Goal: Obtain resource: Download file/media

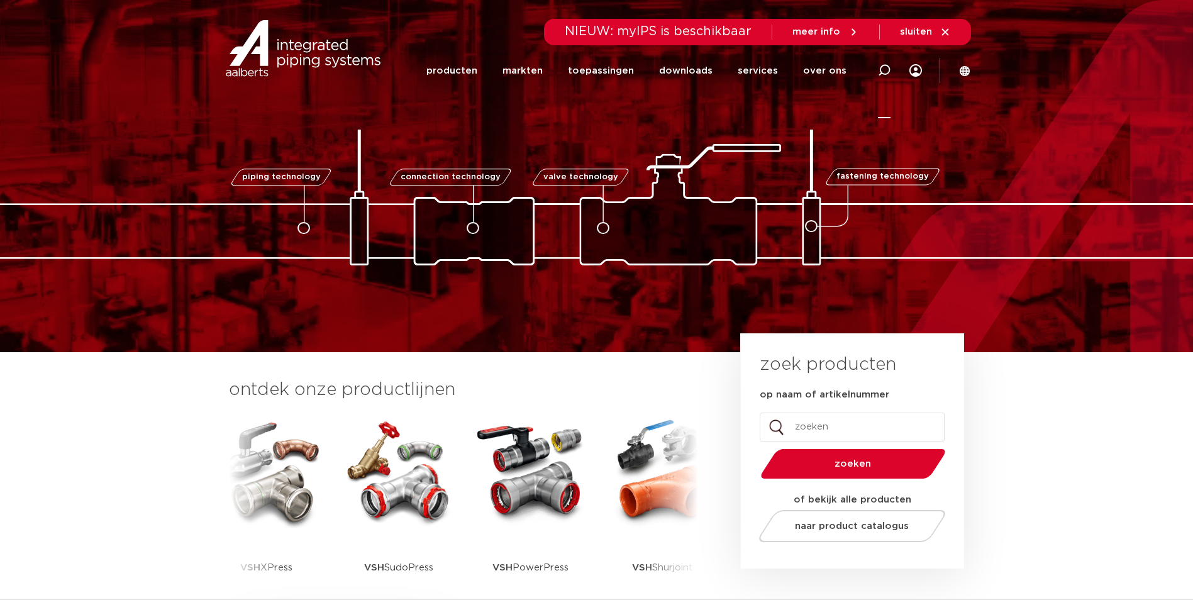
click at [885, 65] on icon at bounding box center [884, 70] width 15 height 15
type input "m07"
click button "Zoeken" at bounding box center [0, 0] width 0 height 0
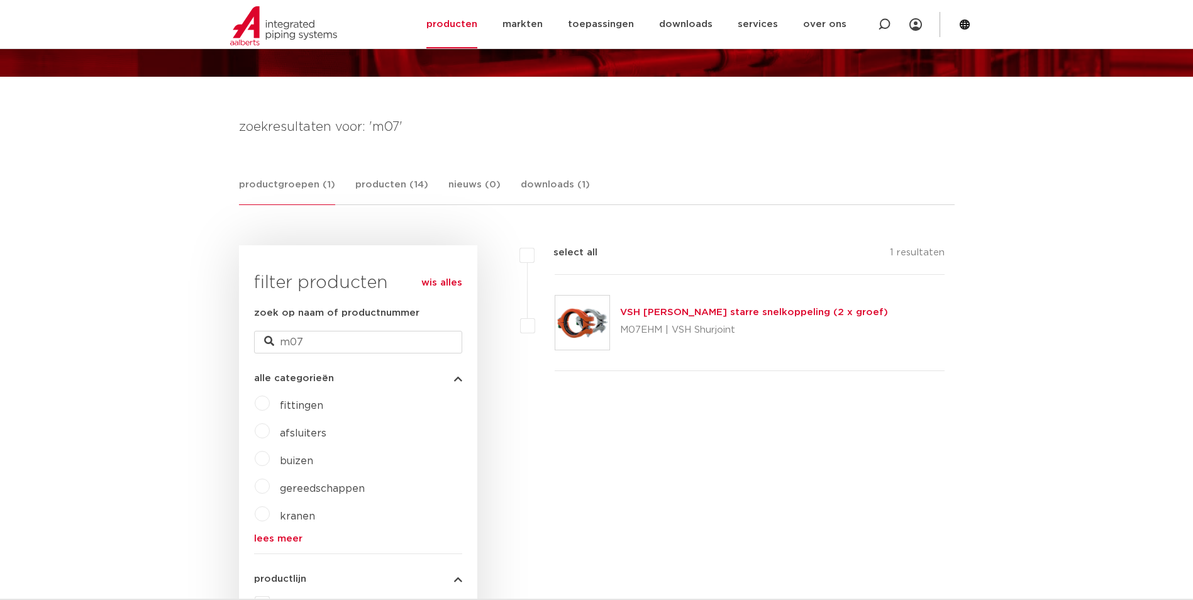
click at [643, 313] on link "VSH [PERSON_NAME] starre snelkoppeling (2 x groef)" at bounding box center [754, 311] width 268 height 9
click at [538, 185] on link "downloads (1)" at bounding box center [555, 191] width 69 height 28
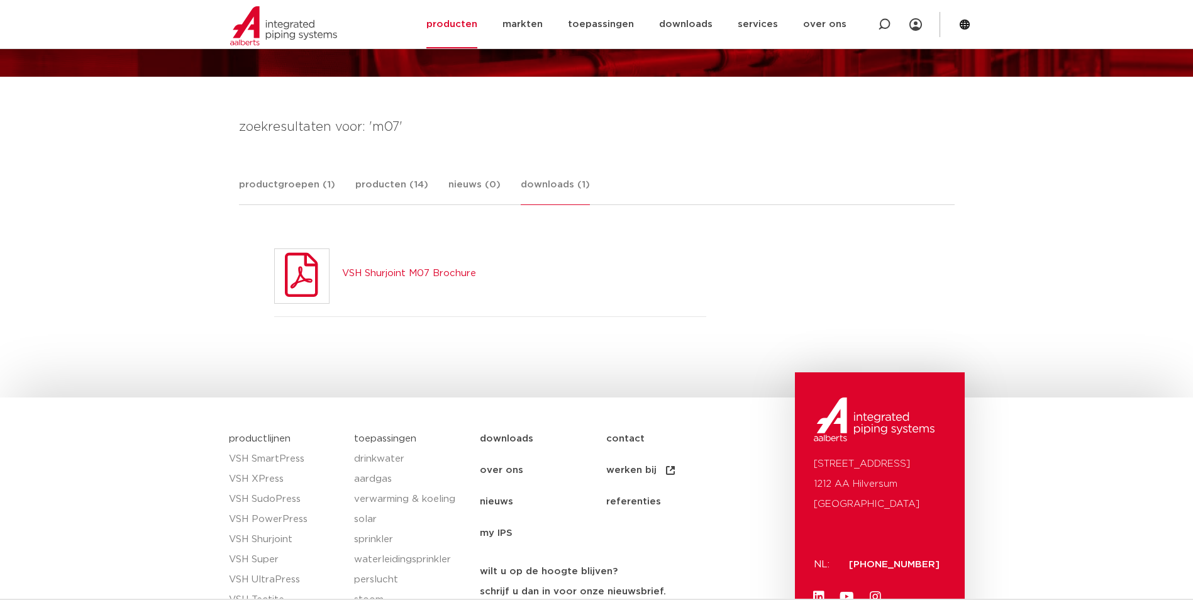
click at [410, 272] on link "VSH Shurjoint M07 Brochure" at bounding box center [409, 272] width 134 height 9
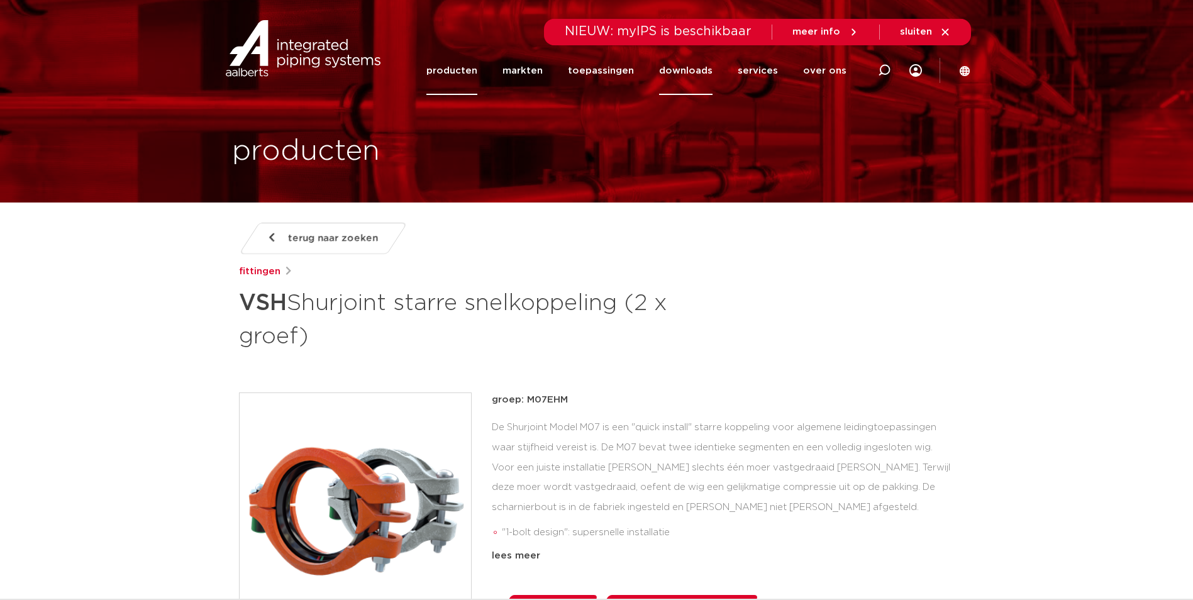
click at [694, 69] on link "downloads" at bounding box center [685, 71] width 53 height 48
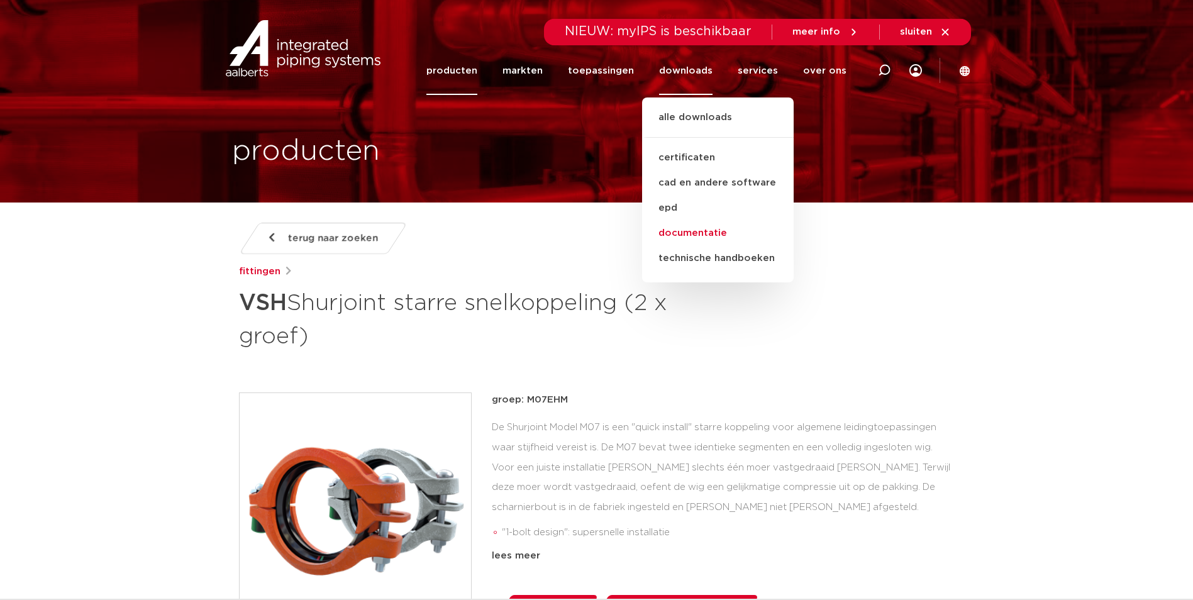
click at [705, 231] on link "documentatie" at bounding box center [718, 233] width 152 height 25
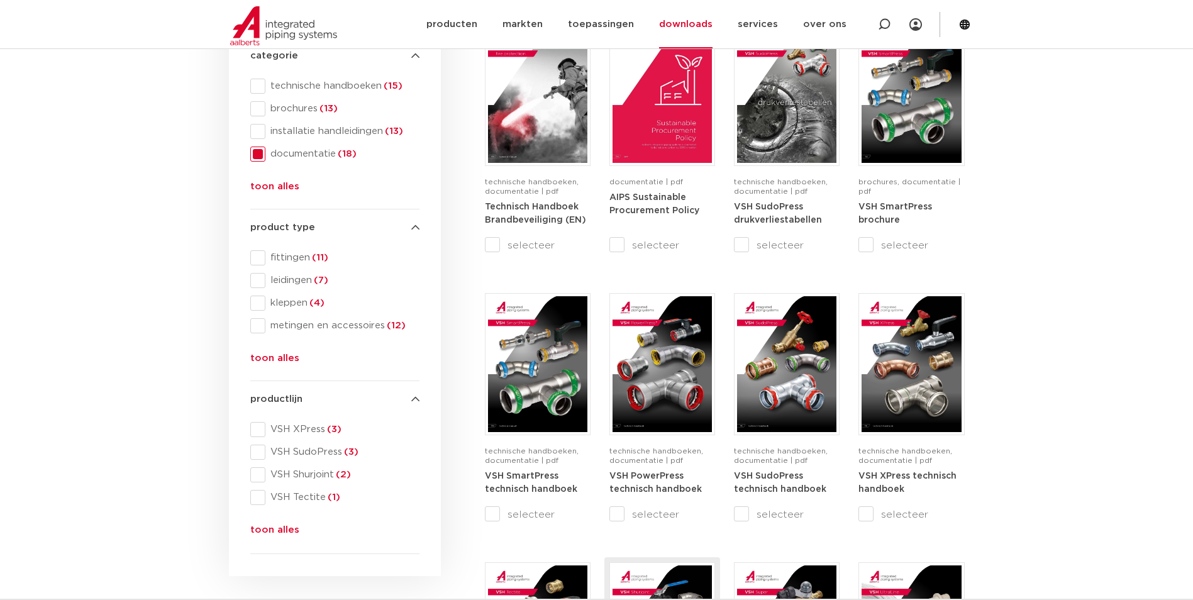
scroll to position [503, 0]
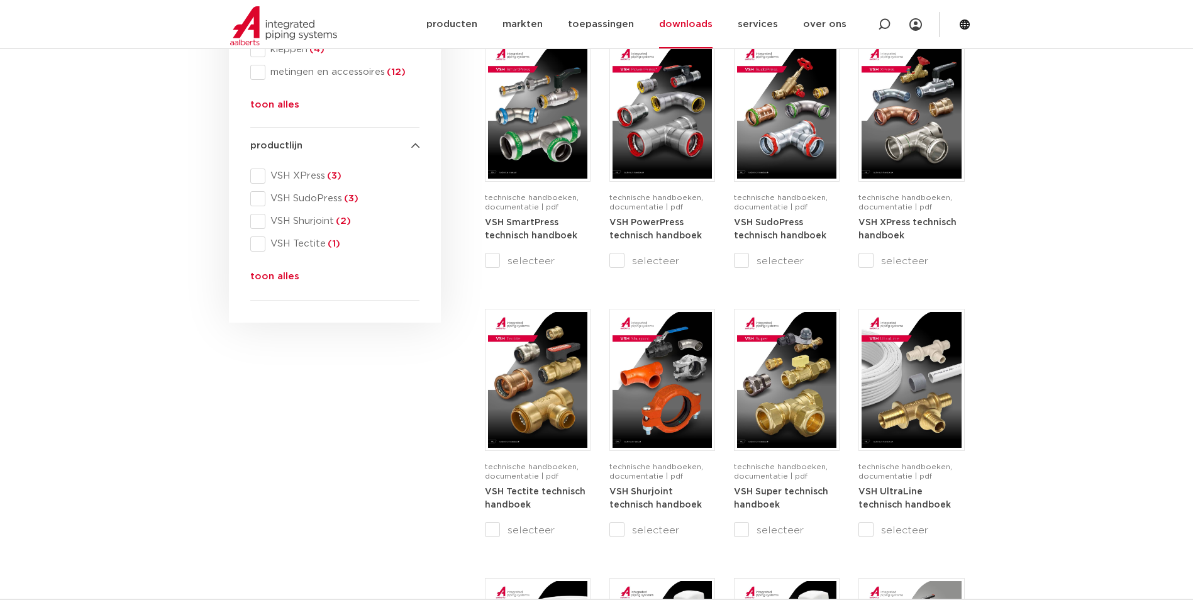
click at [284, 277] on button "toon alles" at bounding box center [274, 279] width 49 height 20
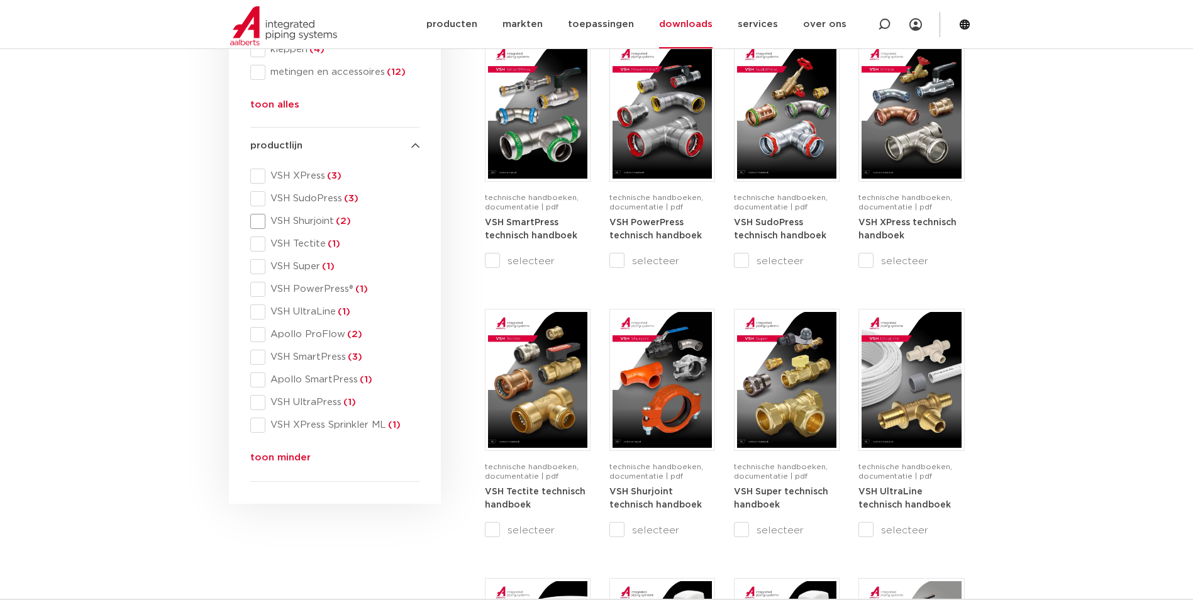
click at [313, 218] on span "VSH Shurjoint (2)" at bounding box center [342, 221] width 154 height 13
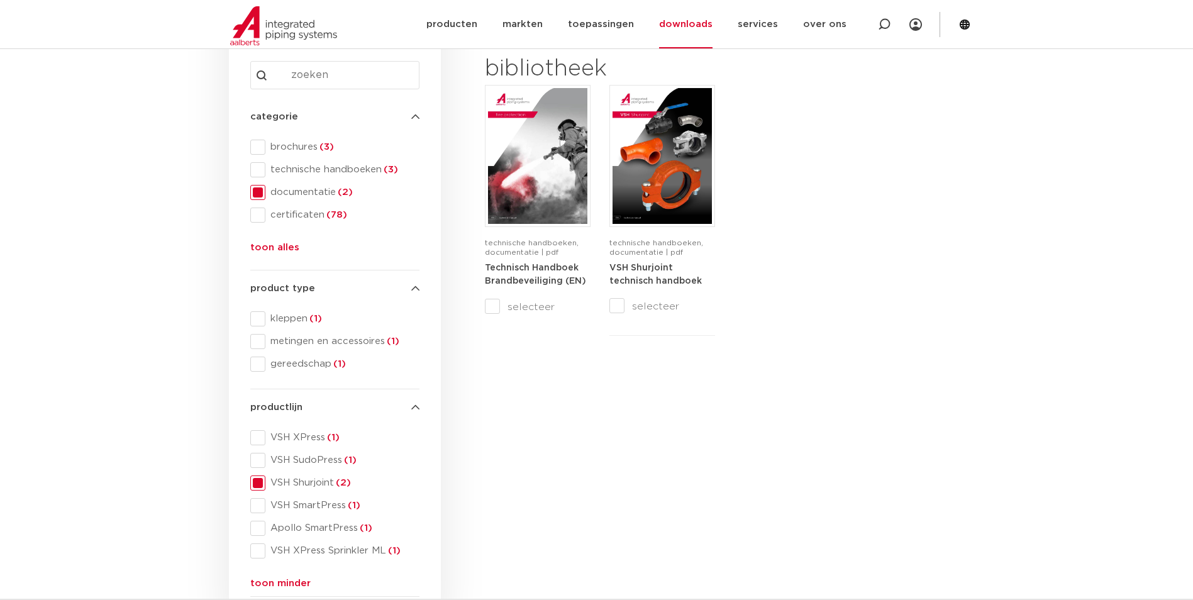
scroll to position [126, 0]
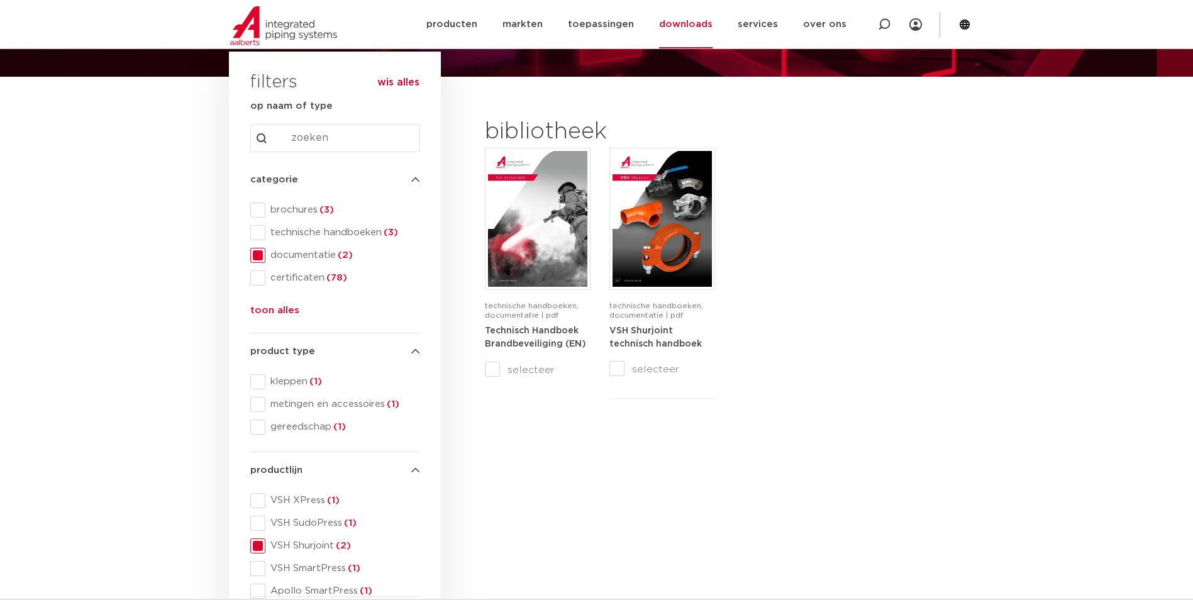
click at [262, 256] on span at bounding box center [257, 255] width 15 height 15
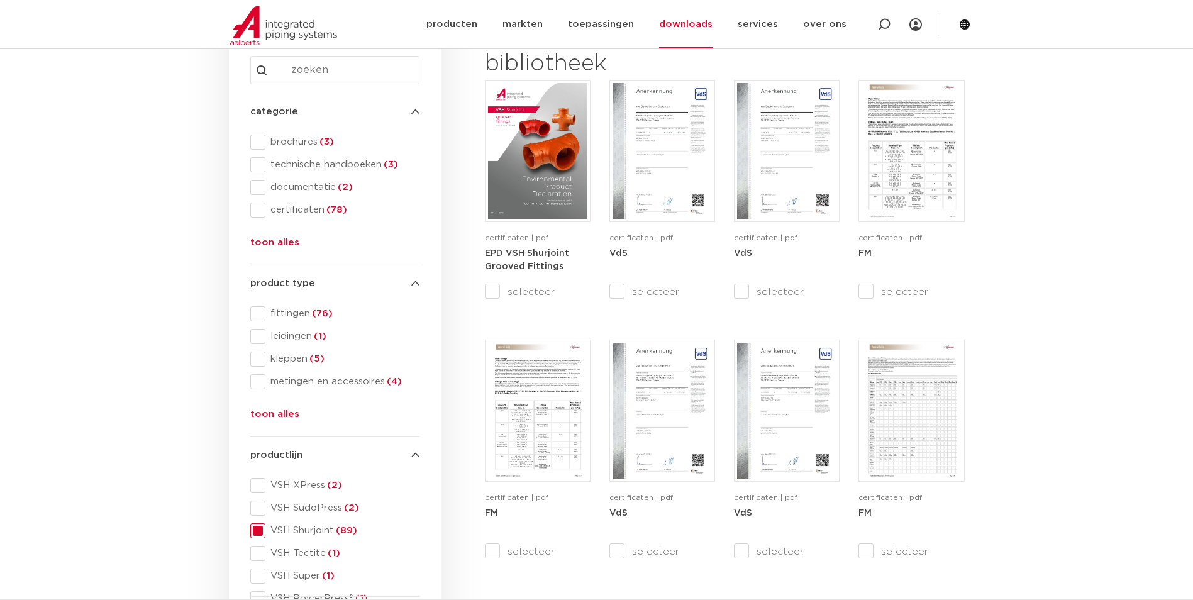
scroll to position [189, 0]
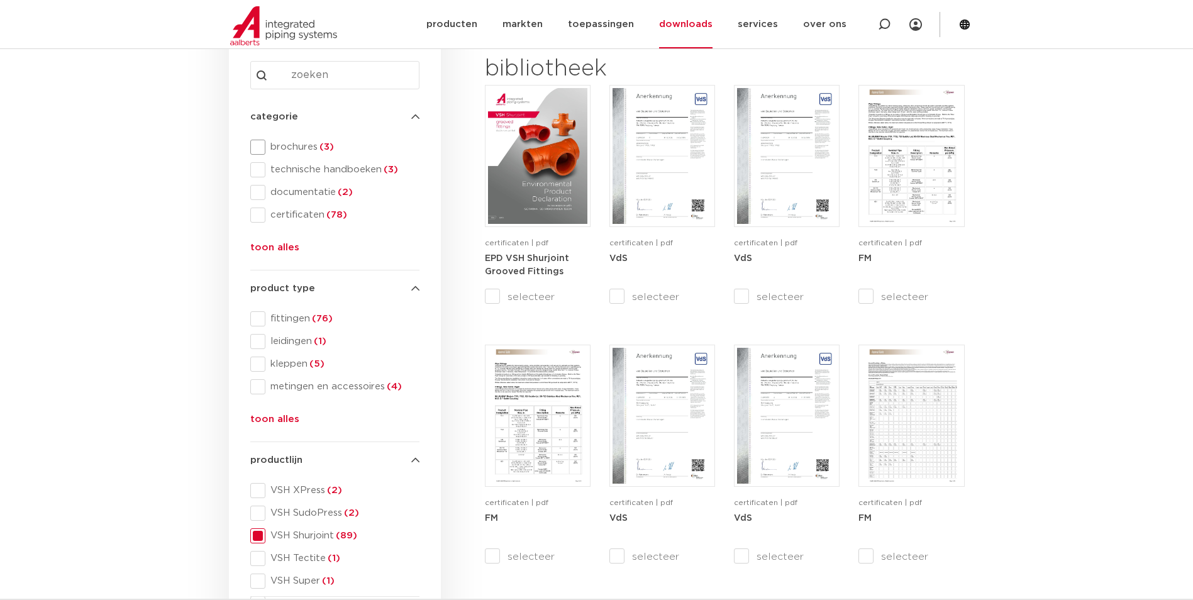
click at [296, 145] on span "brochures (3)" at bounding box center [342, 147] width 154 height 13
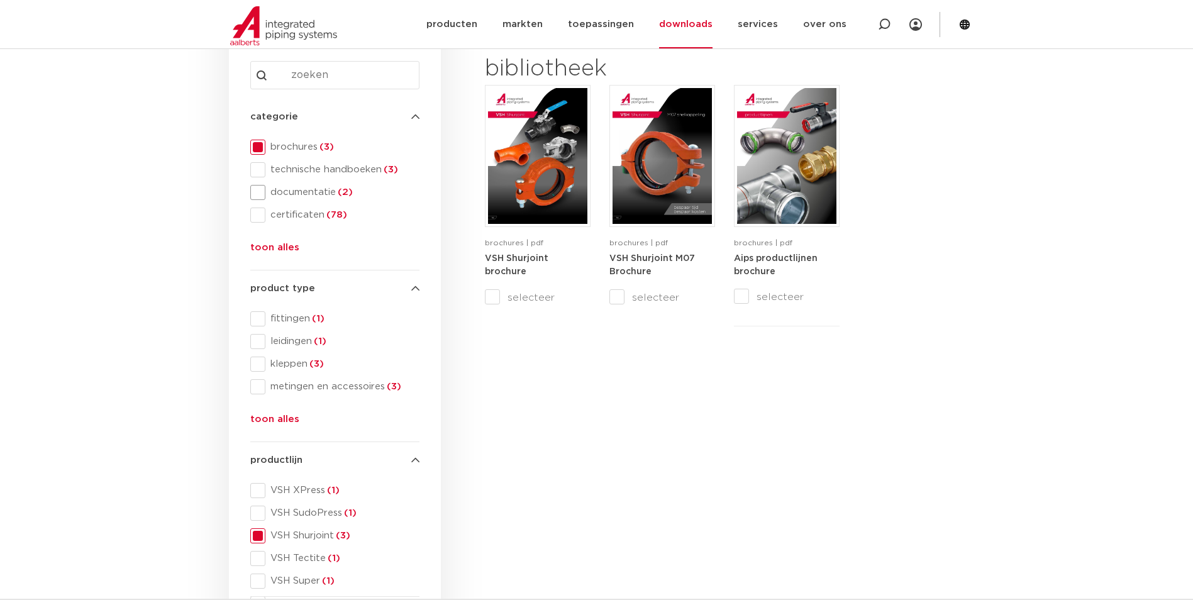
click at [286, 193] on span "documentatie (2)" at bounding box center [342, 192] width 154 height 13
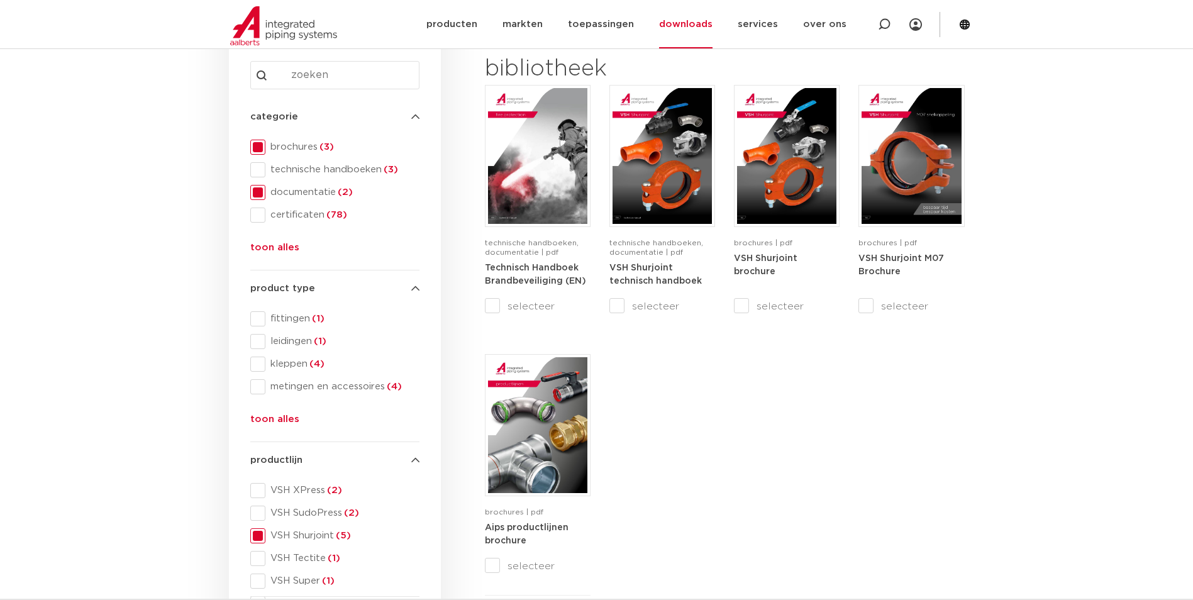
click at [289, 172] on span "technische handboeken (3)" at bounding box center [342, 169] width 154 height 13
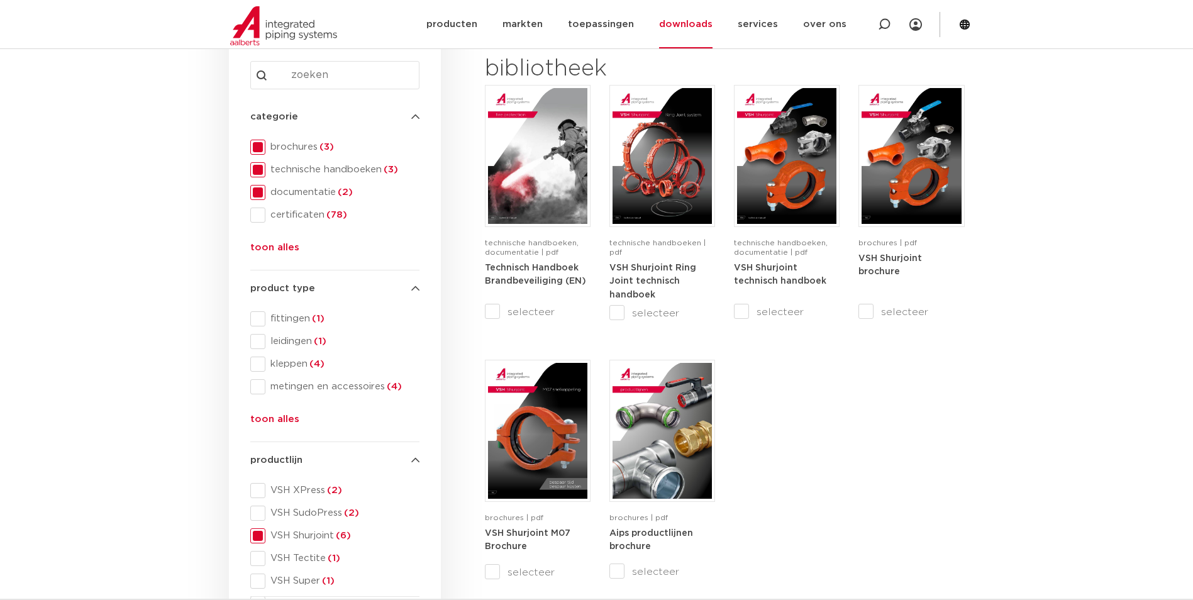
click at [289, 172] on span "technische handboeken (3)" at bounding box center [342, 169] width 154 height 13
